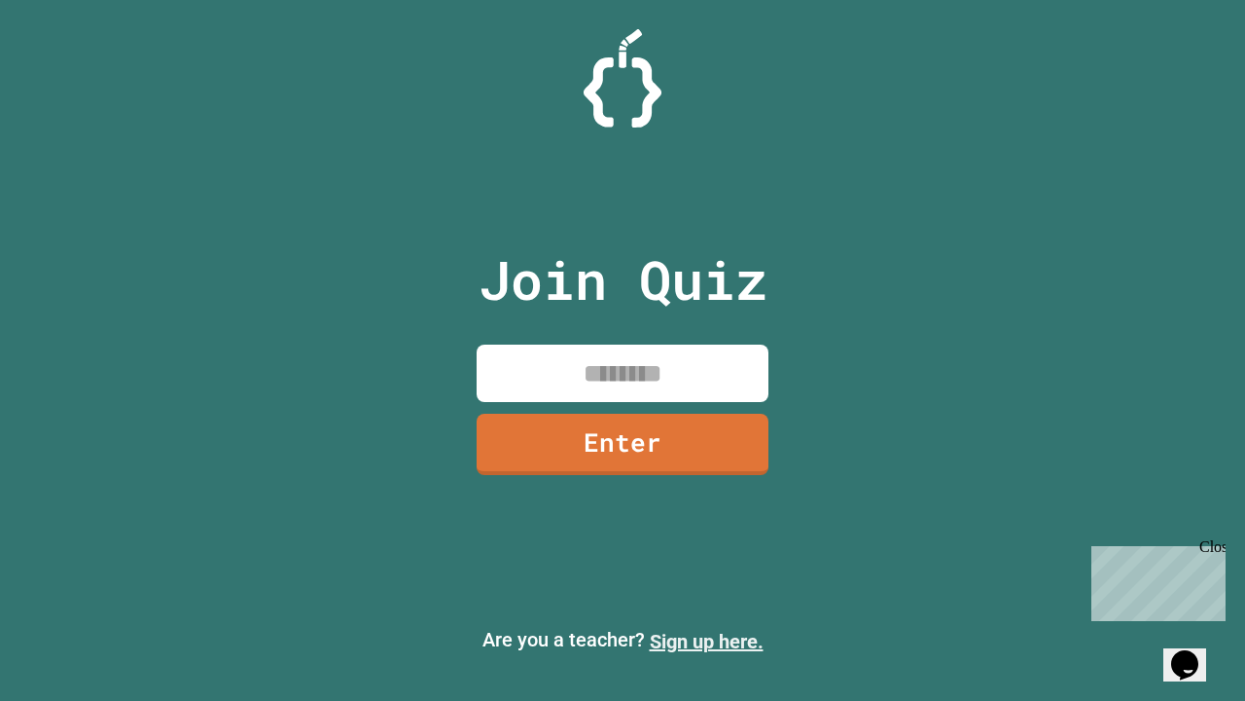
click at [706, 641] on link "Sign up here." at bounding box center [707, 641] width 114 height 23
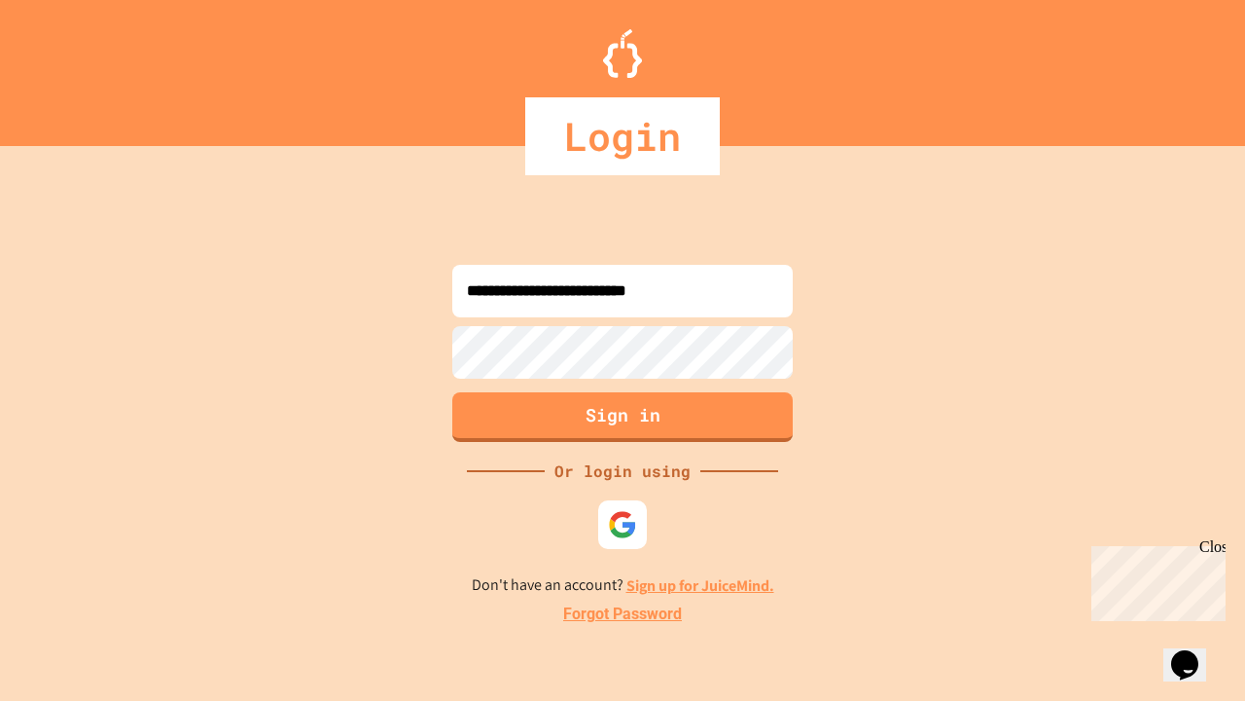
type input "**********"
